Goal: Check status: Check status

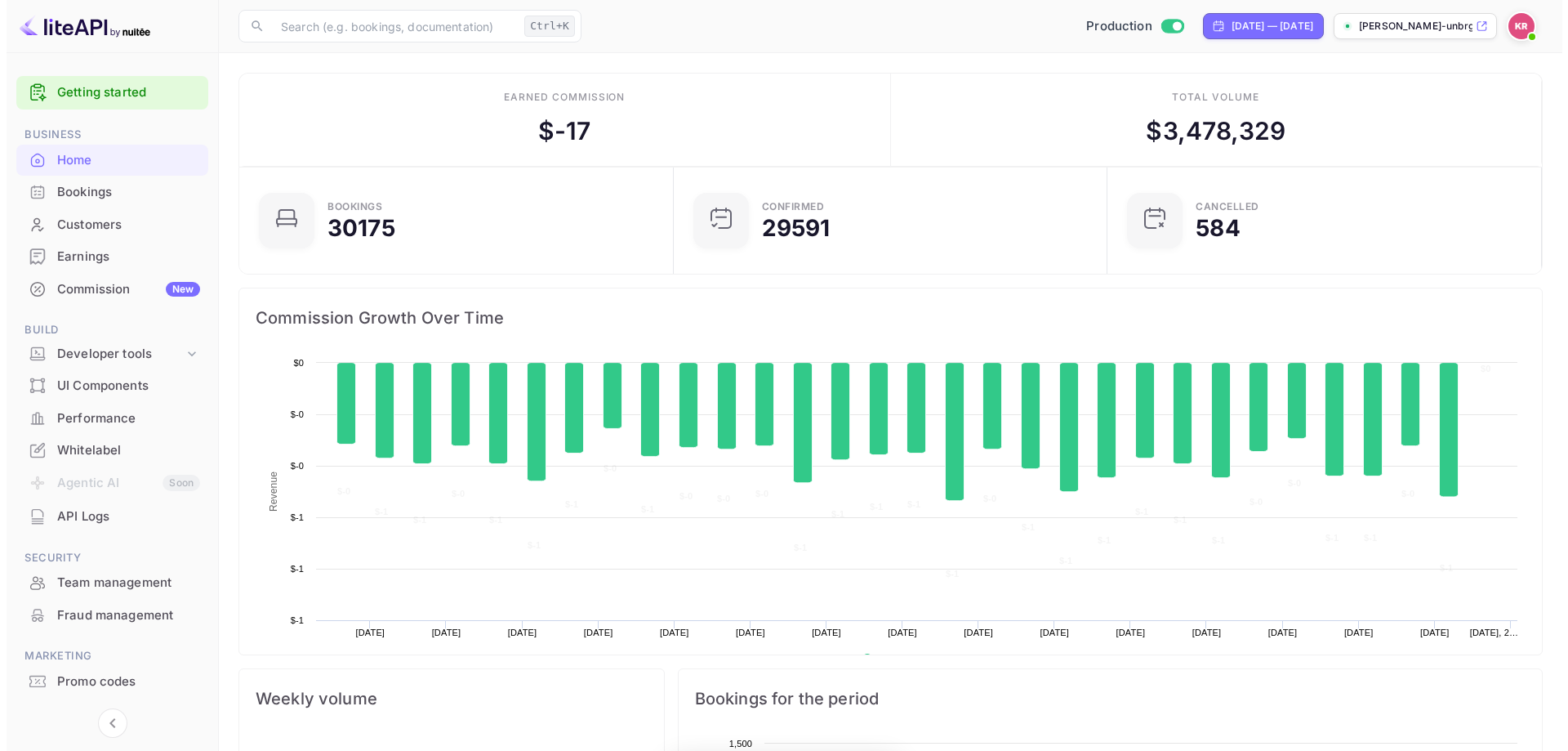
scroll to position [13, 13]
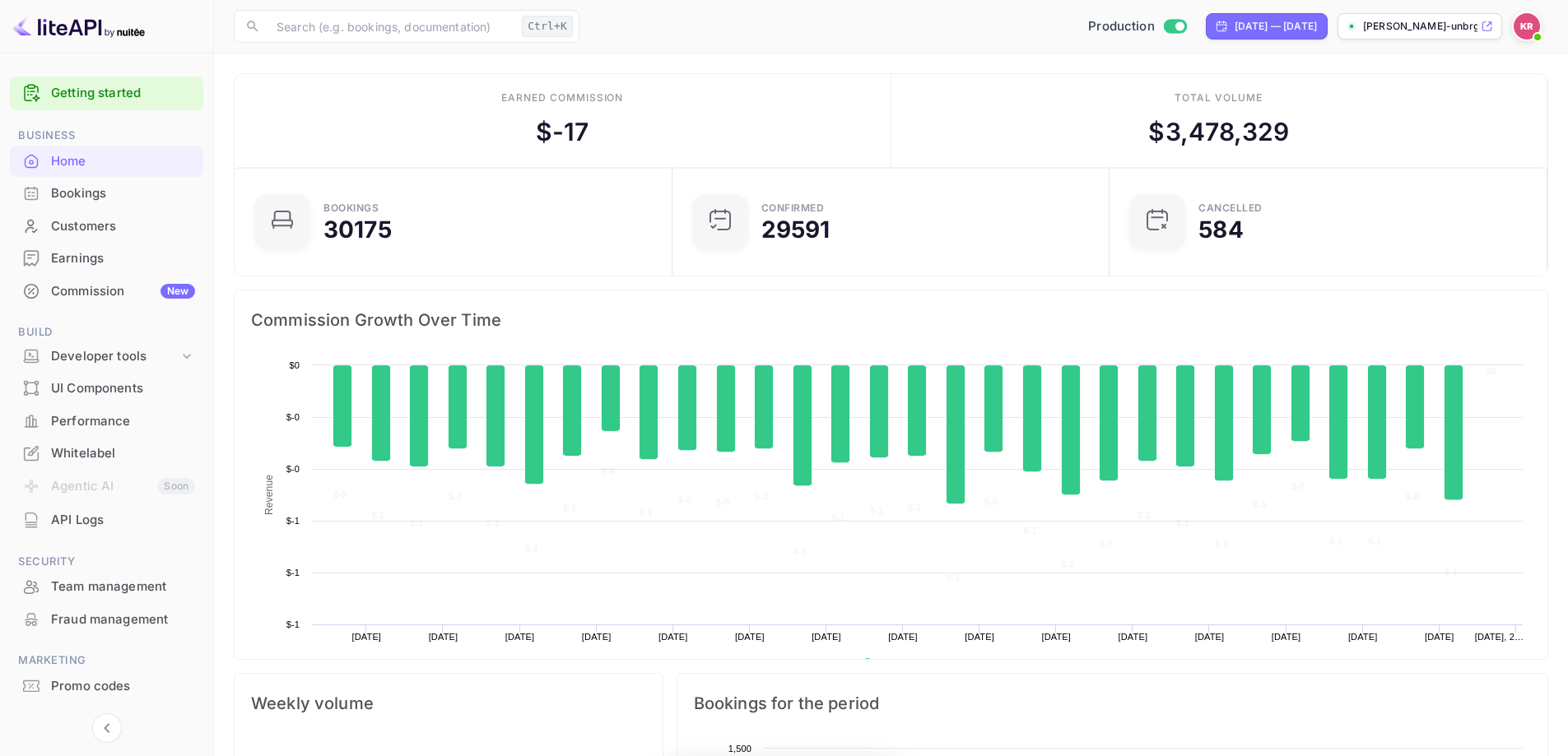
click at [91, 190] on div "Bookings" at bounding box center [123, 194] width 144 height 19
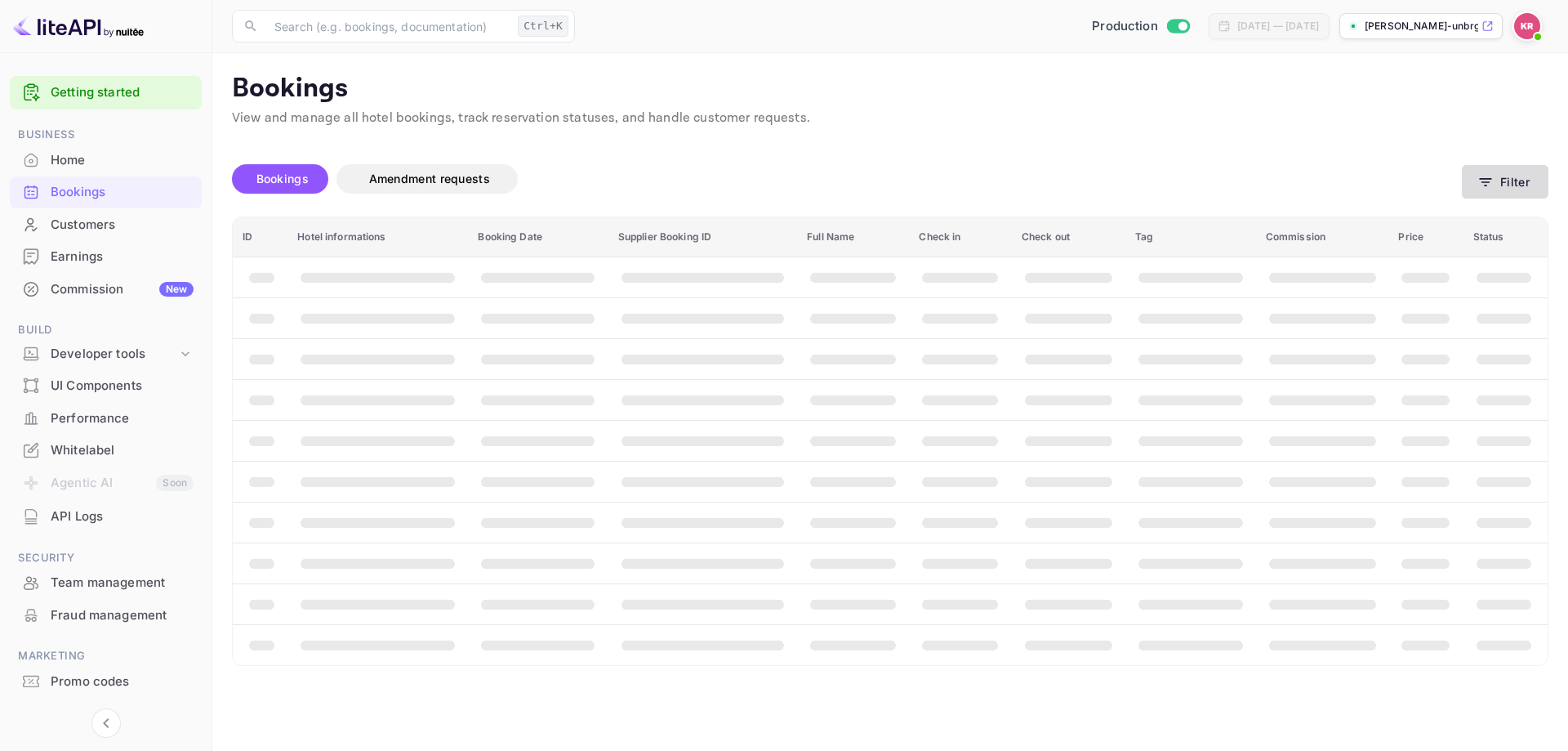
click at [1495, 181] on button "Filter" at bounding box center [1505, 182] width 86 height 33
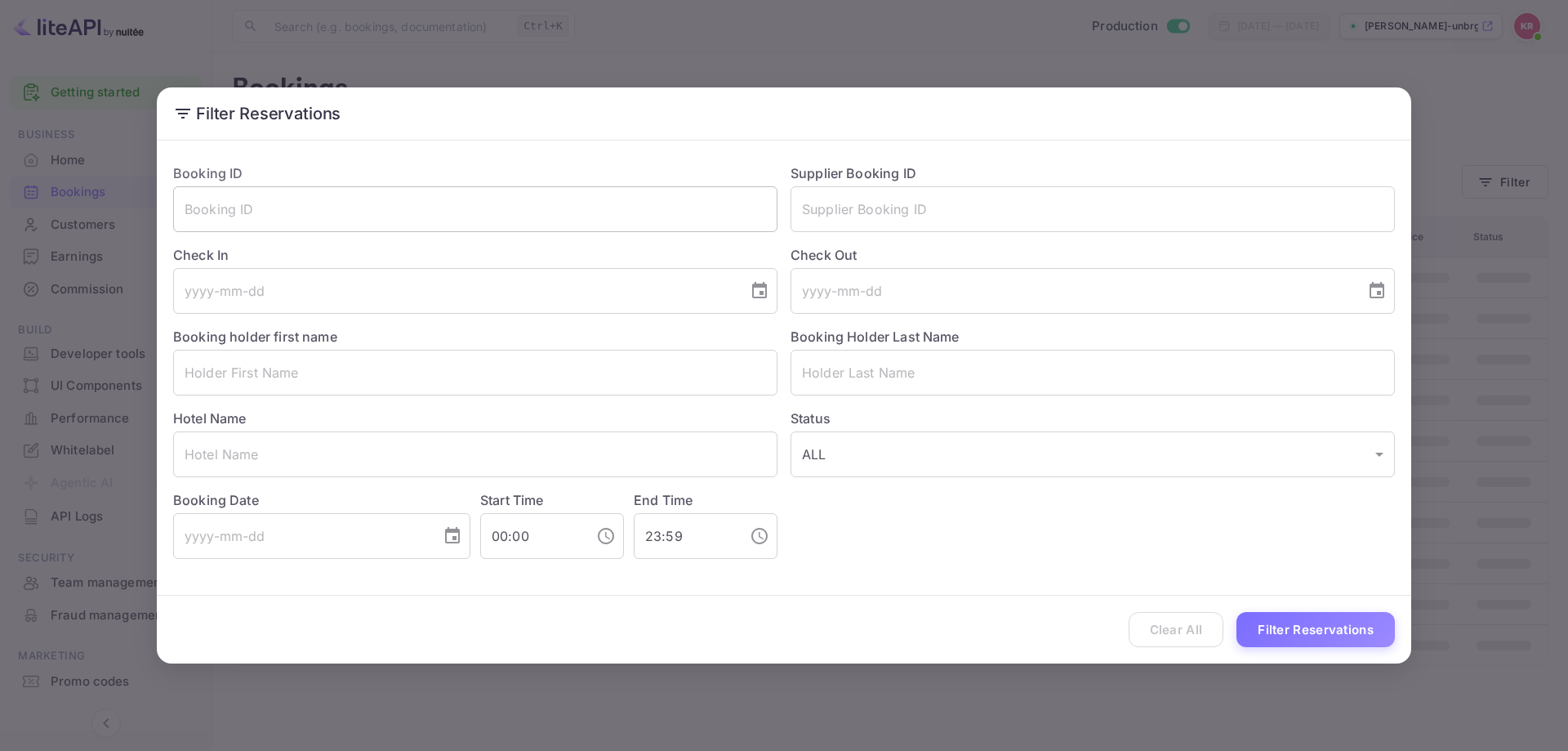
drag, startPoint x: 564, startPoint y: 184, endPoint x: 559, endPoint y: 205, distance: 21.6
click at [563, 184] on div "Booking ID ​" at bounding box center [468, 191] width 618 height 82
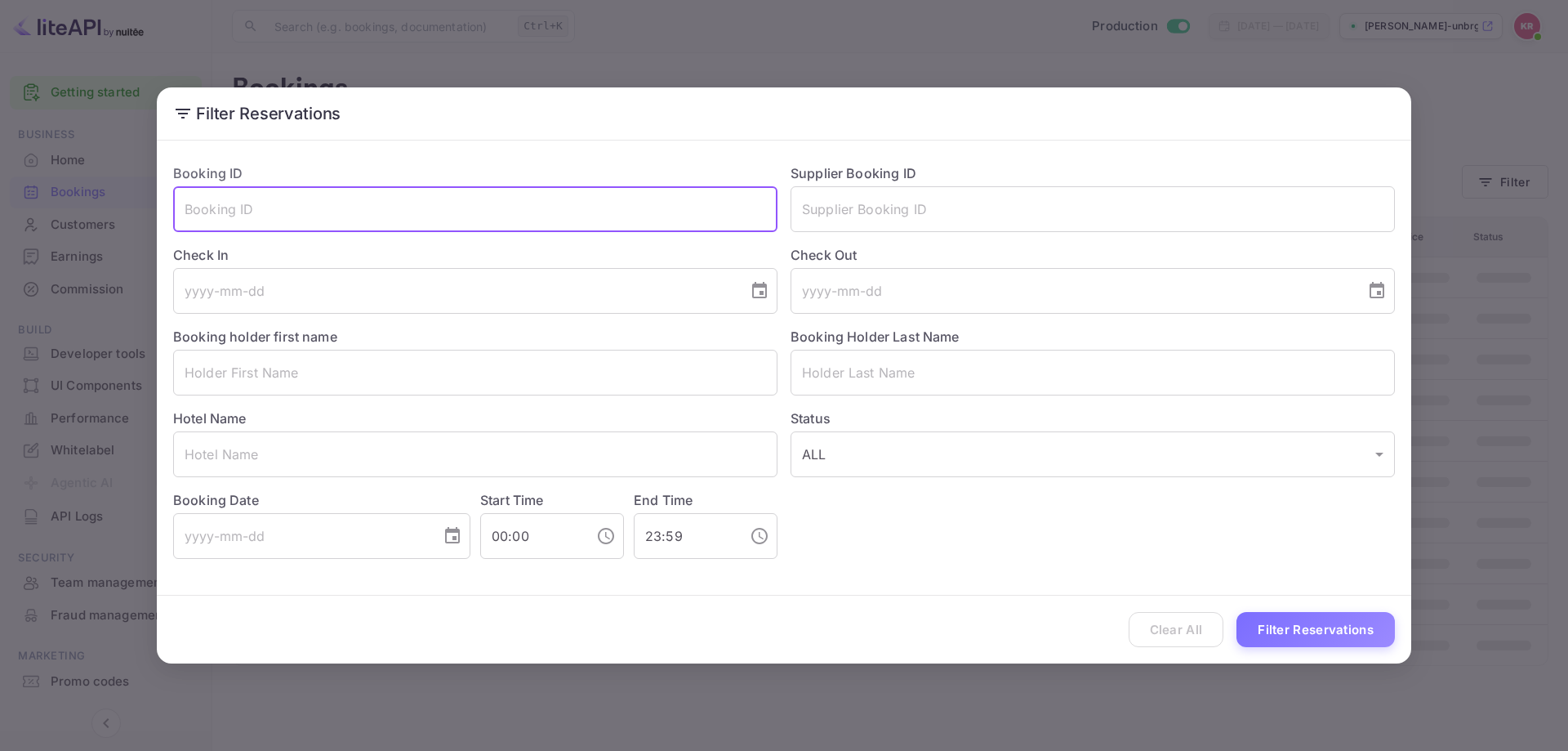
click at [562, 216] on input "text" at bounding box center [475, 209] width 604 height 46
paste input "its6bM4jj"
type input "its6bM4jj"
click at [1236, 612] on button "Filter Reservations" at bounding box center [1315, 629] width 159 height 35
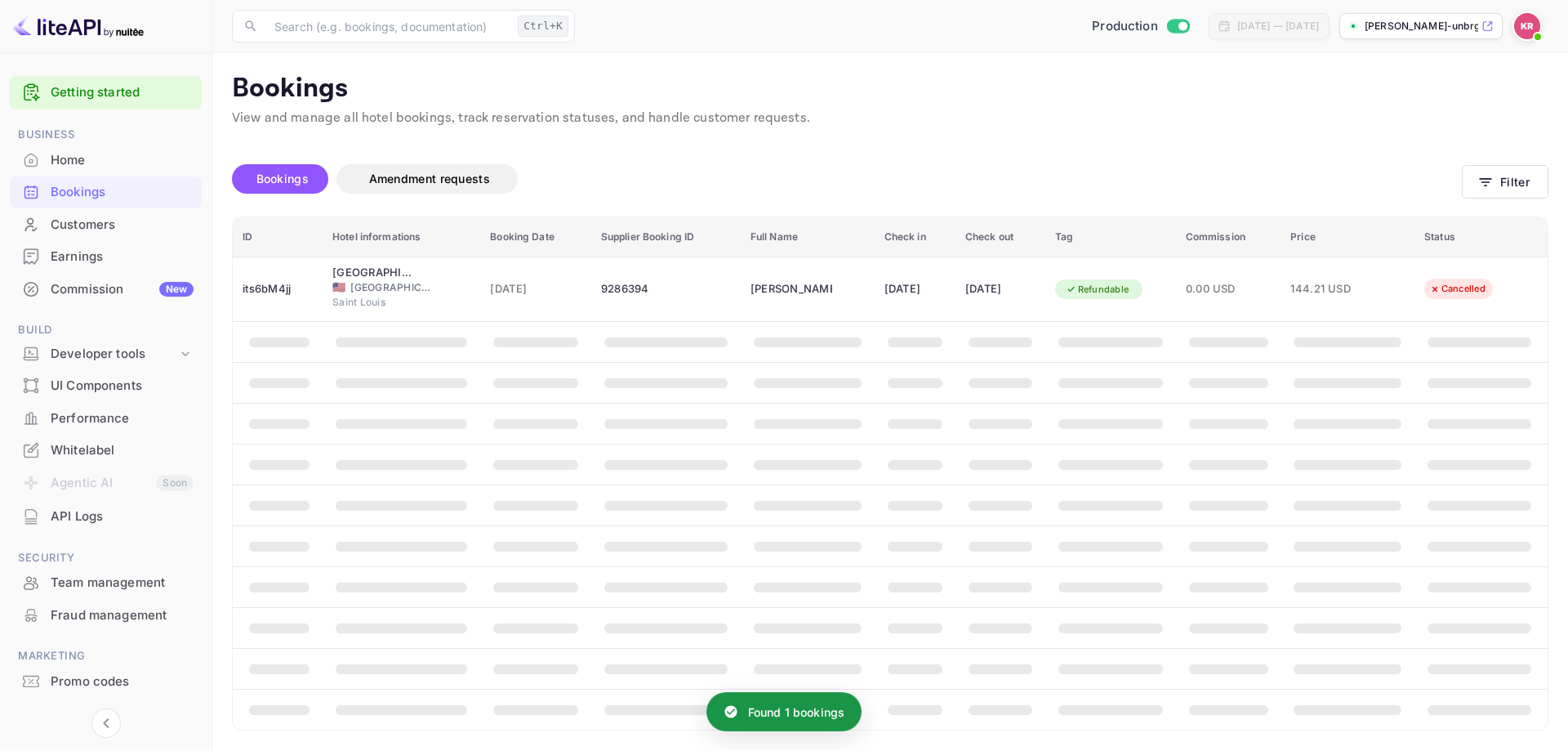
drag, startPoint x: 1300, startPoint y: 662, endPoint x: 1118, endPoint y: 611, distance: 189.0
click at [1119, 611] on th "booking table" at bounding box center [1111, 628] width 131 height 41
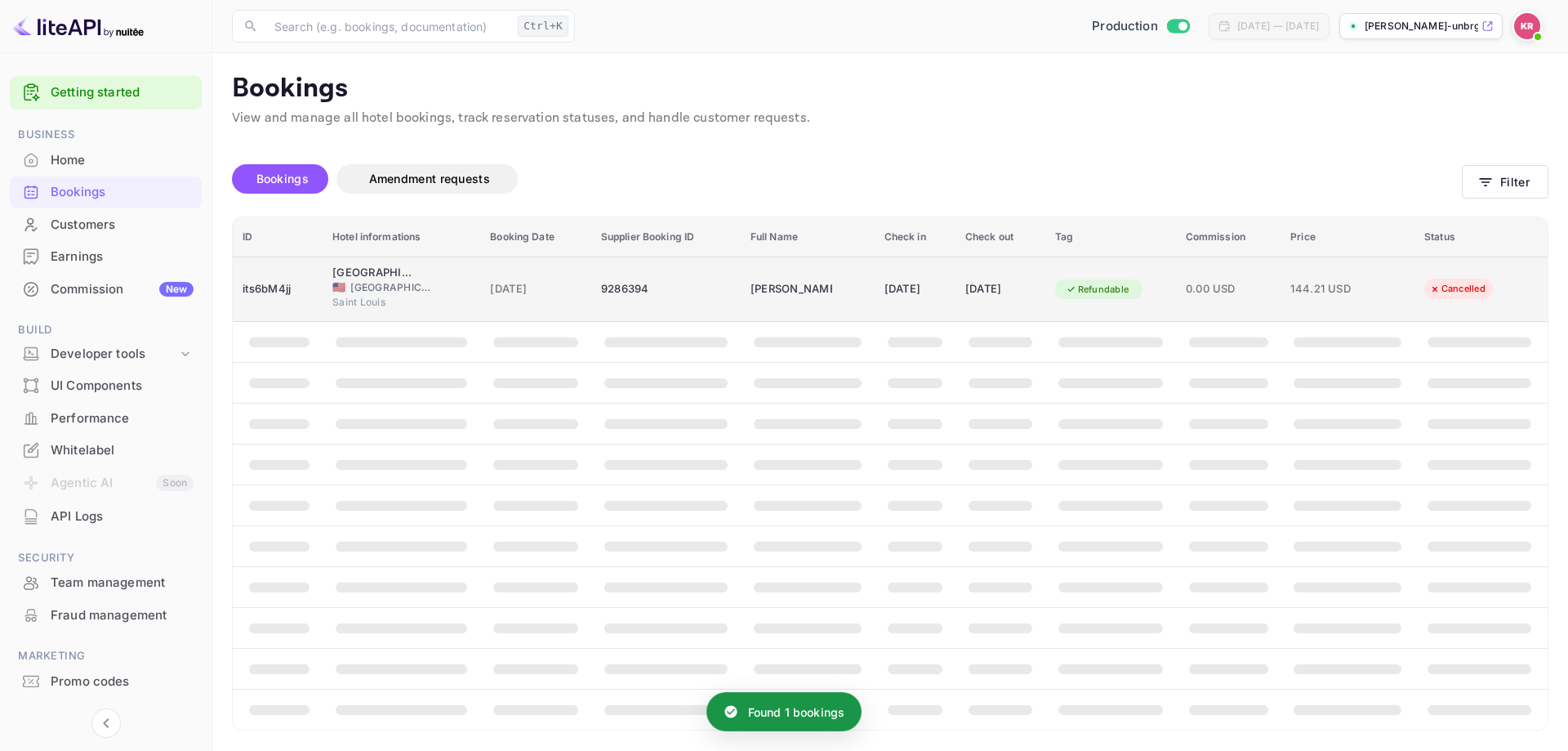
click at [1371, 296] on span "144.21 USD" at bounding box center [1331, 289] width 82 height 18
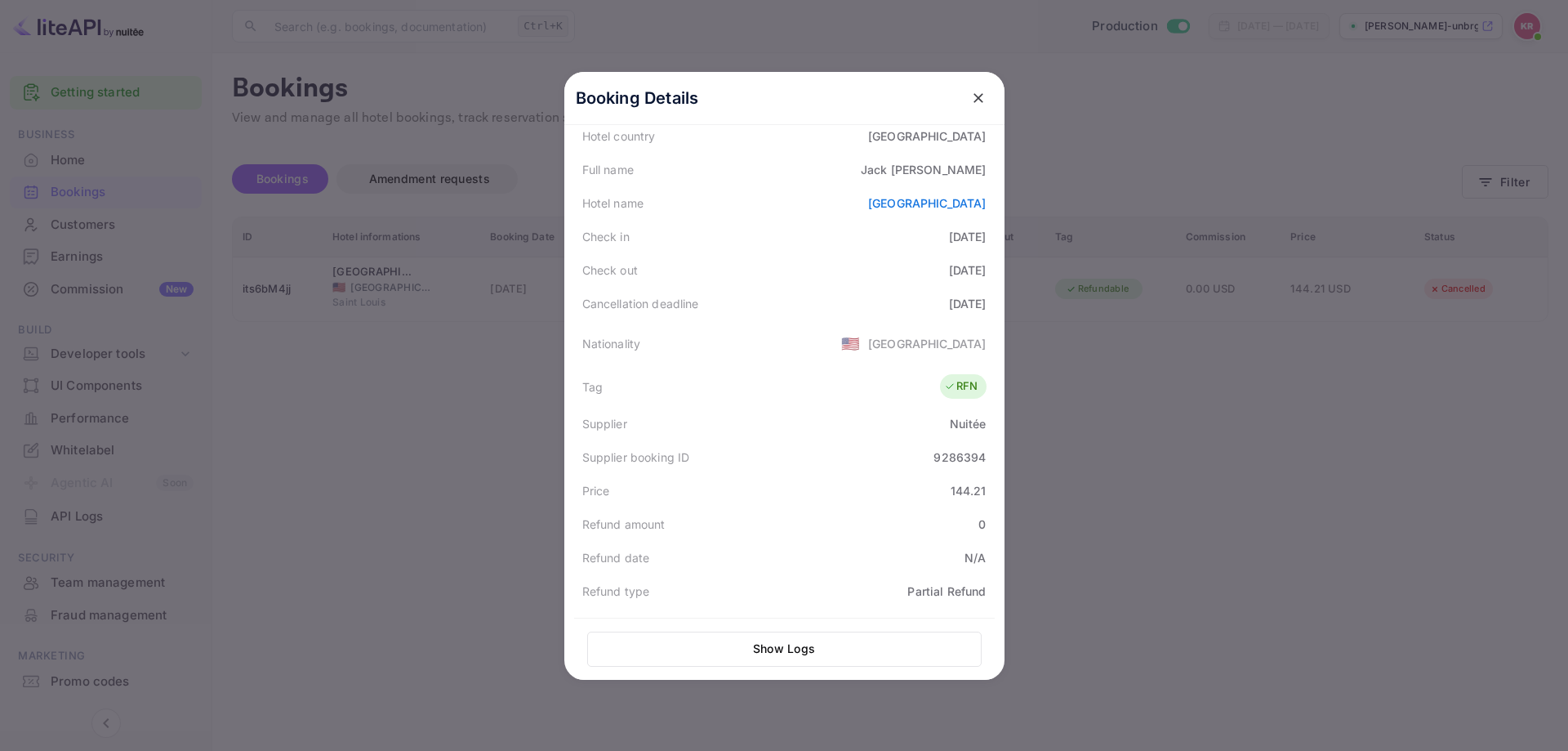
scroll to position [245, 0]
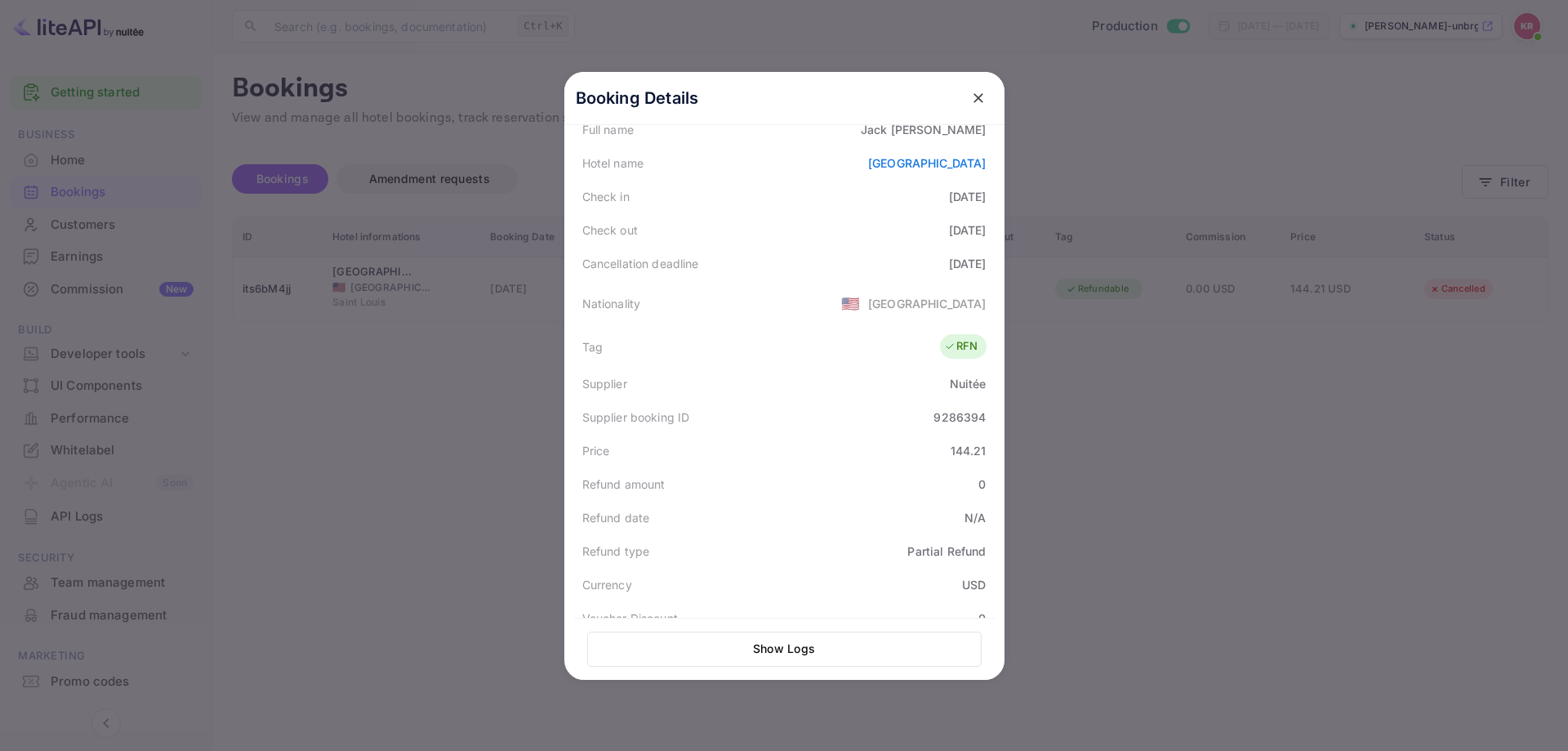
click at [1250, 457] on div at bounding box center [784, 376] width 1568 height 751
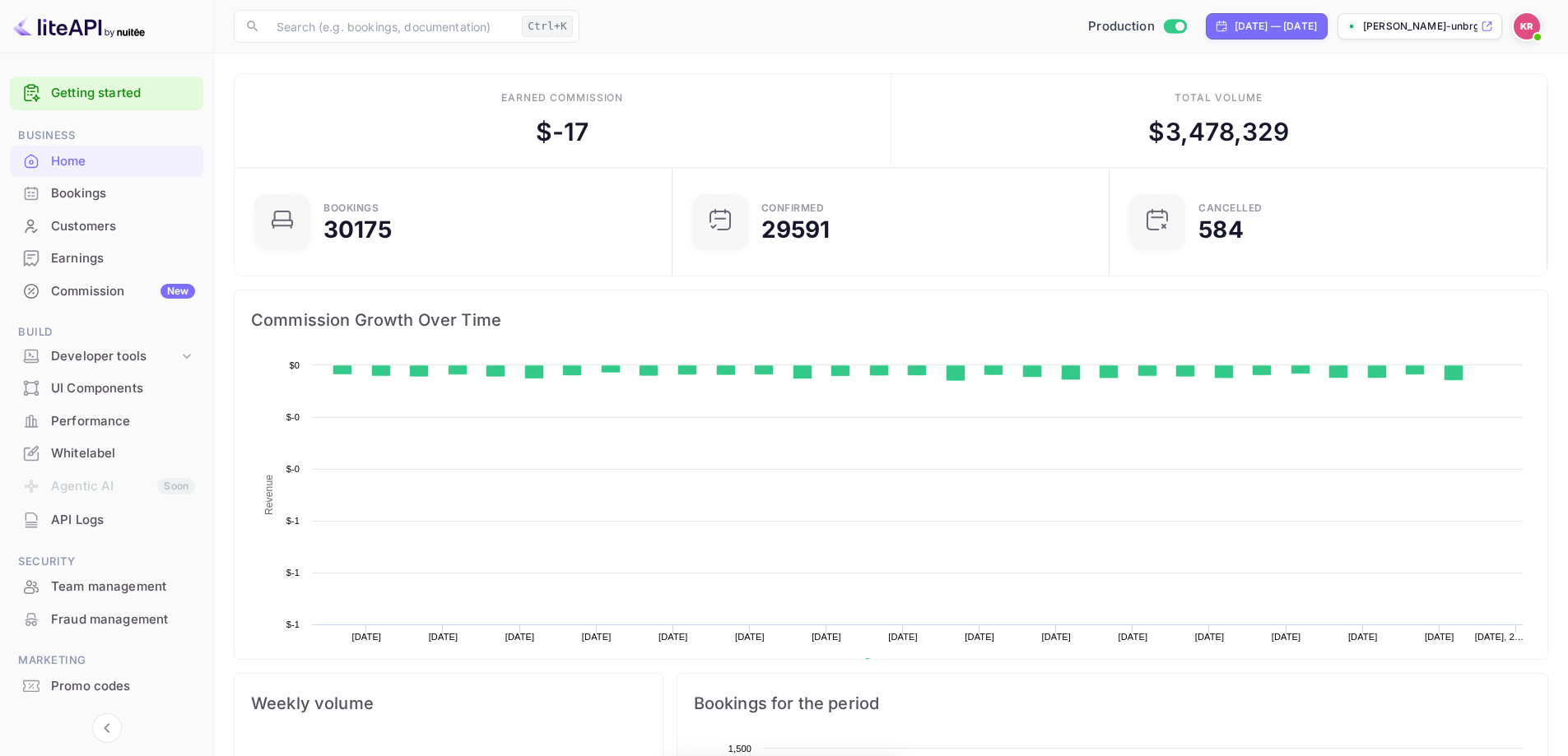
click at [51, 190] on div "Bookings" at bounding box center [106, 194] width 193 height 33
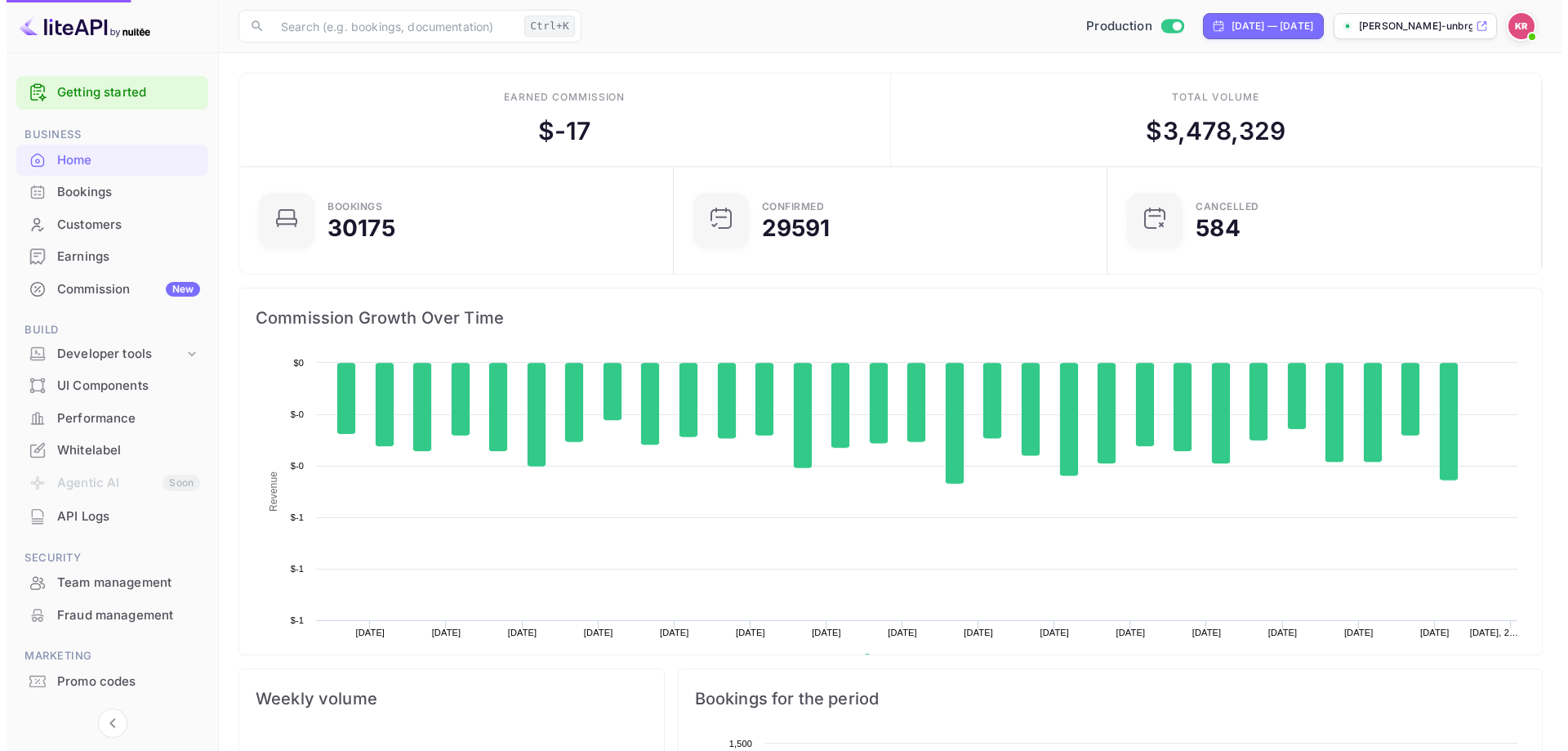
scroll to position [253, 411]
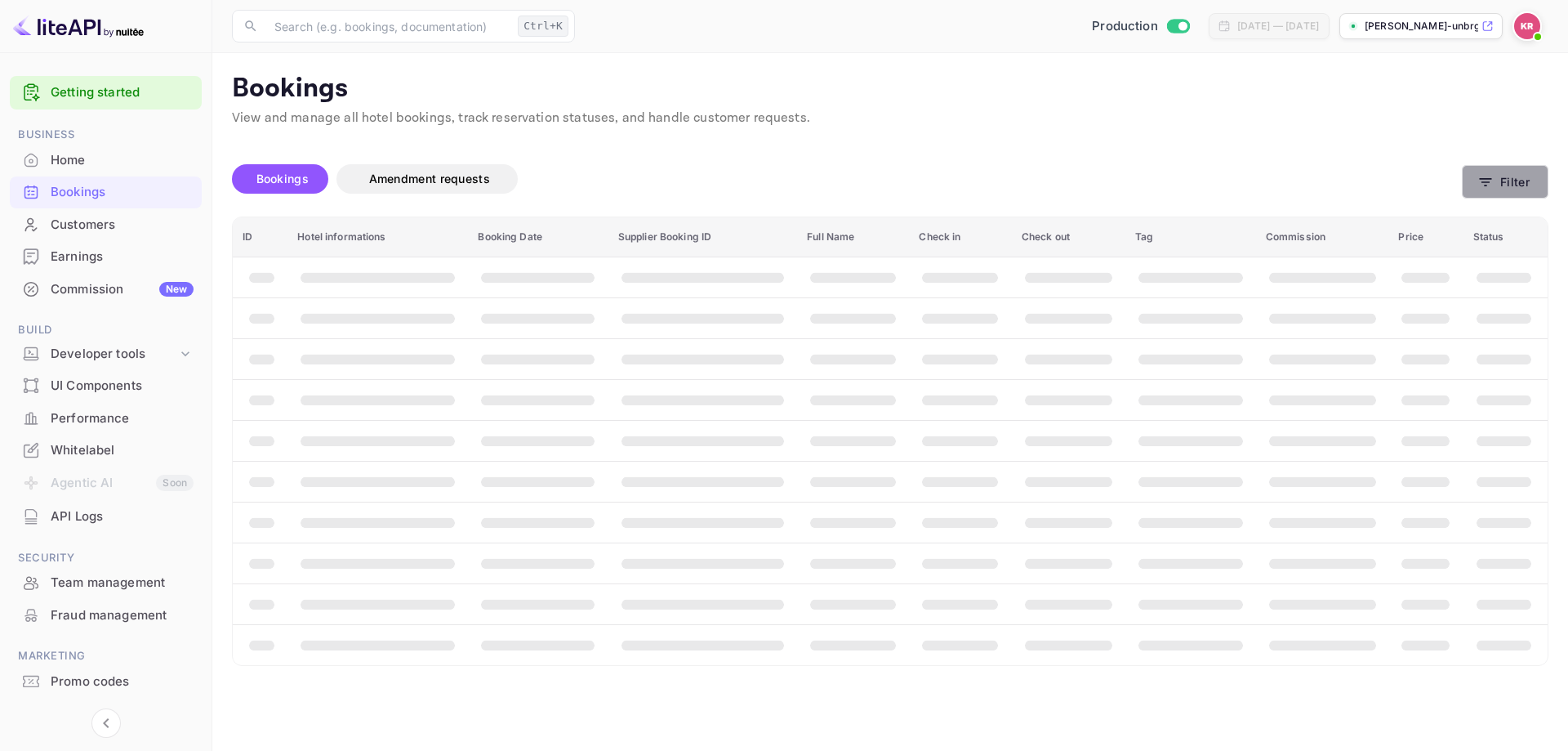
click at [1500, 184] on button "Filter" at bounding box center [1505, 182] width 86 height 33
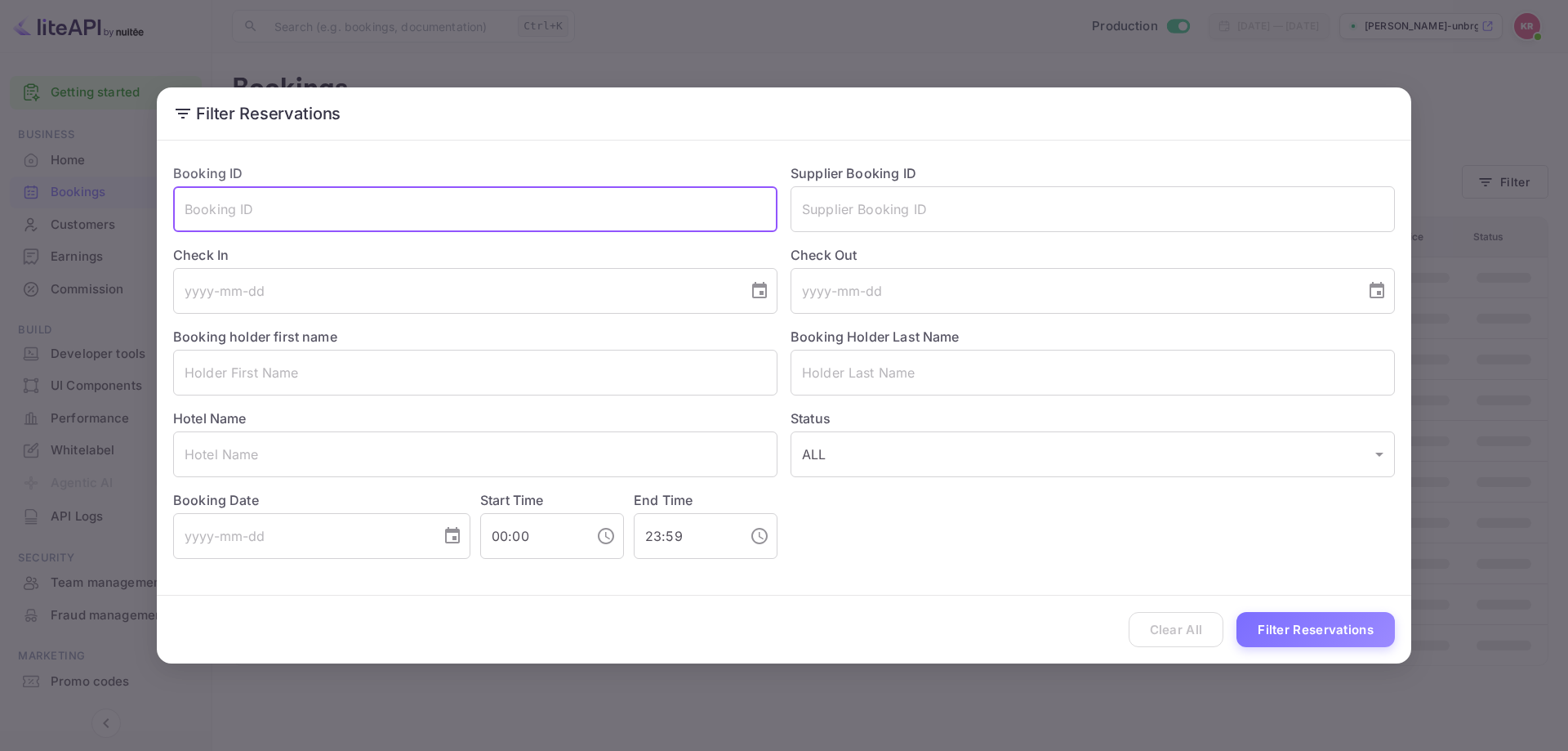
click at [394, 190] on input "text" at bounding box center [475, 209] width 604 height 46
paste input "its6bM4jj"
type input "its6bM4jj"
click at [1294, 629] on button "Filter Reservations" at bounding box center [1315, 629] width 159 height 35
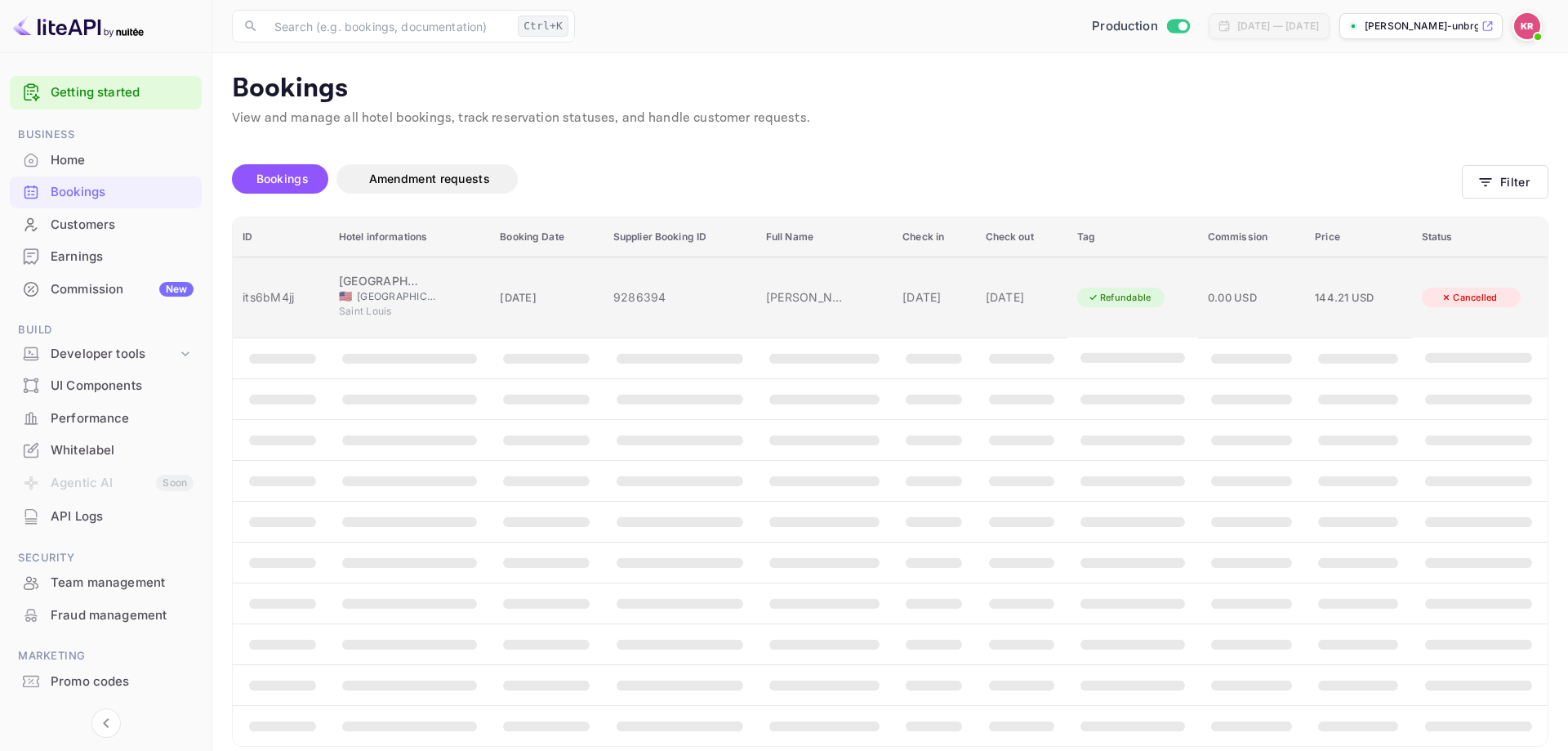
click at [986, 288] on div "[DATE]" at bounding box center [1023, 297] width 72 height 17
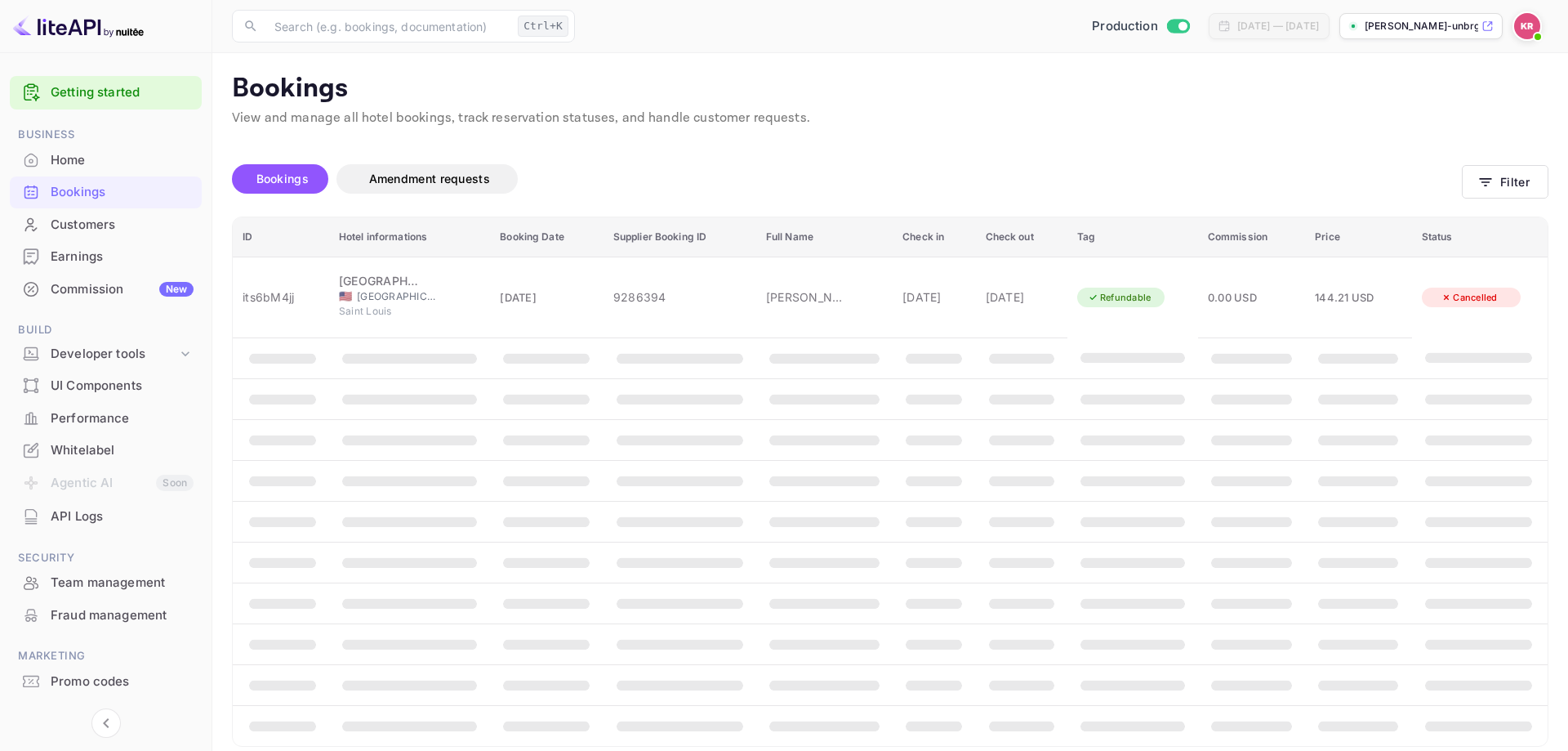
scroll to position [370, 0]
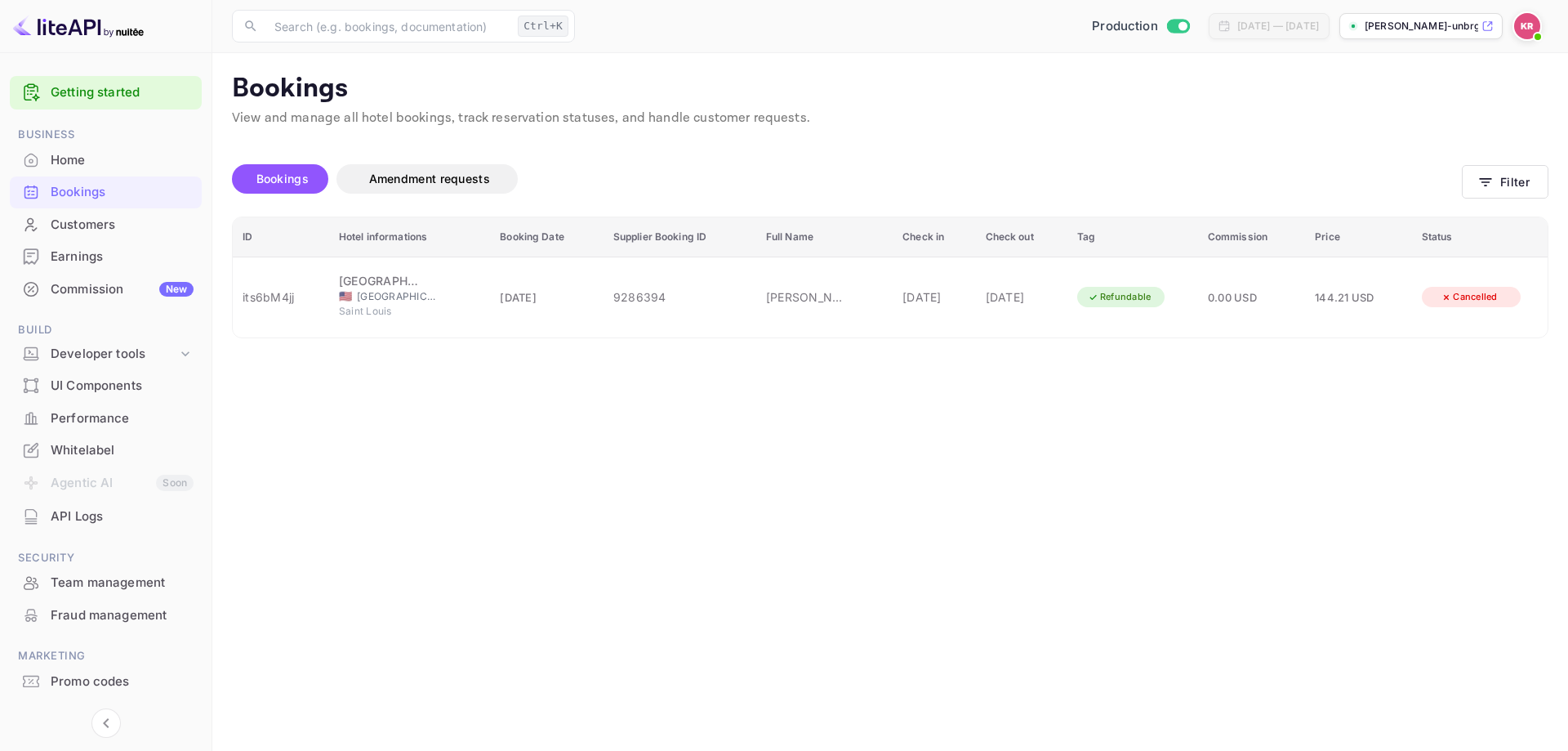
drag, startPoint x: 912, startPoint y: 418, endPoint x: 976, endPoint y: 418, distance: 64.0
click at [1172, 385] on div at bounding box center [784, 376] width 1568 height 751
